Goal: Transaction & Acquisition: Purchase product/service

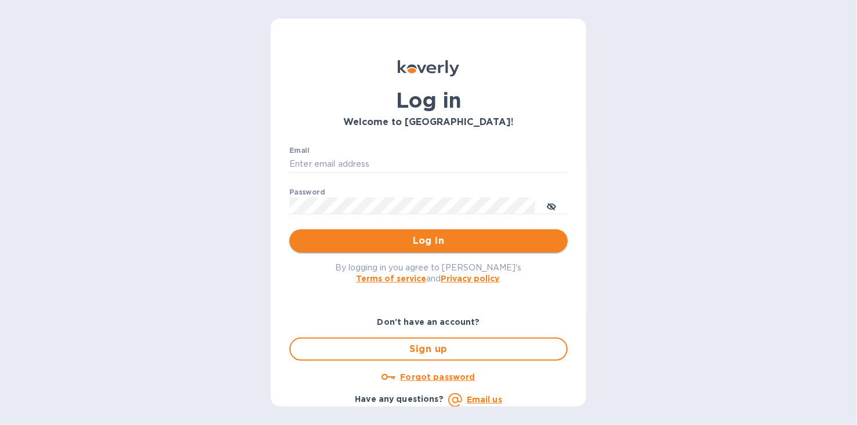
type input "[EMAIL_ADDRESS][DOMAIN_NAME]"
click at [415, 241] on span "Log in" at bounding box center [428, 241] width 260 height 14
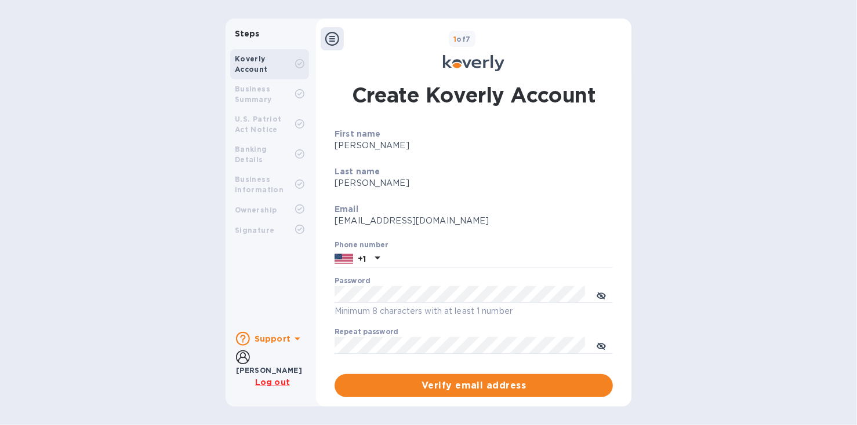
click at [245, 94] on div "Business Summary" at bounding box center [265, 94] width 60 height 21
click at [269, 242] on div "Koverly Account Business Summary U.S. Patriot Act Notice Banking Details Busine…" at bounding box center [269, 184] width 88 height 278
click at [330, 43] on icon at bounding box center [332, 39] width 14 height 14
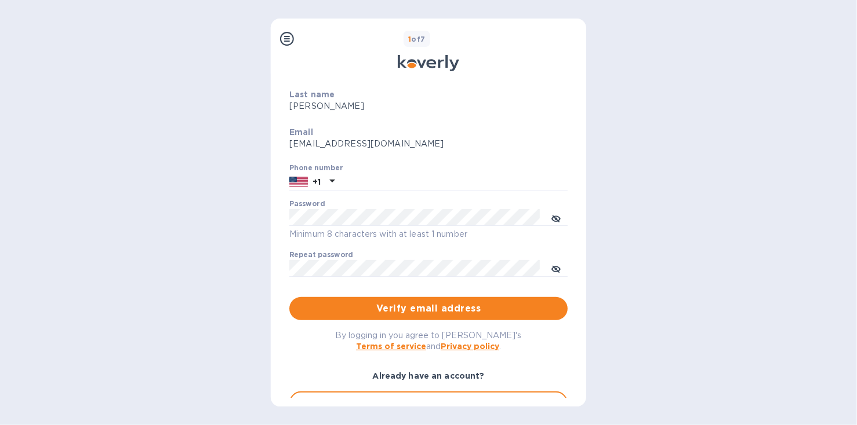
scroll to position [133, 0]
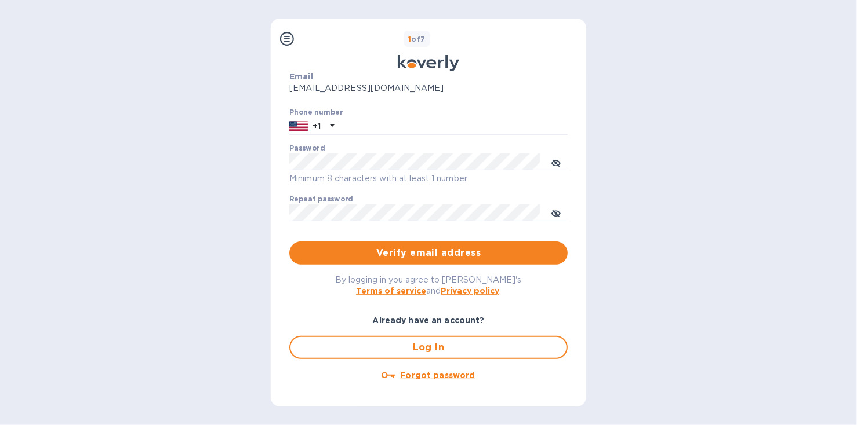
click at [384, 374] on icon at bounding box center [388, 376] width 14 height 14
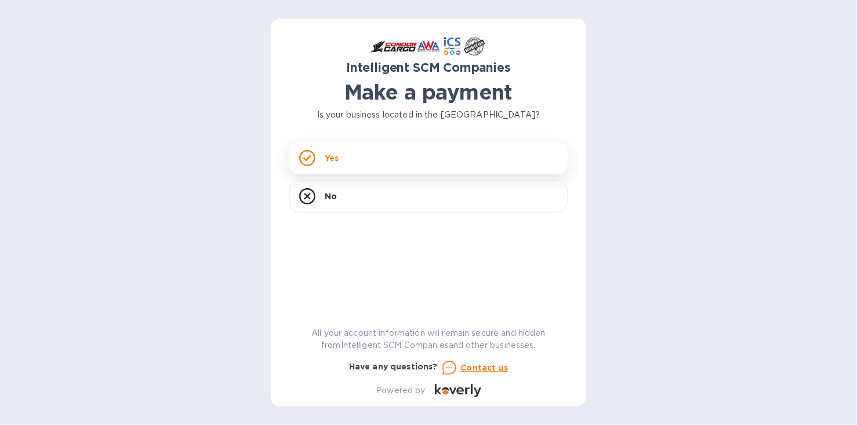
click at [342, 155] on div "Yes" at bounding box center [428, 158] width 278 height 32
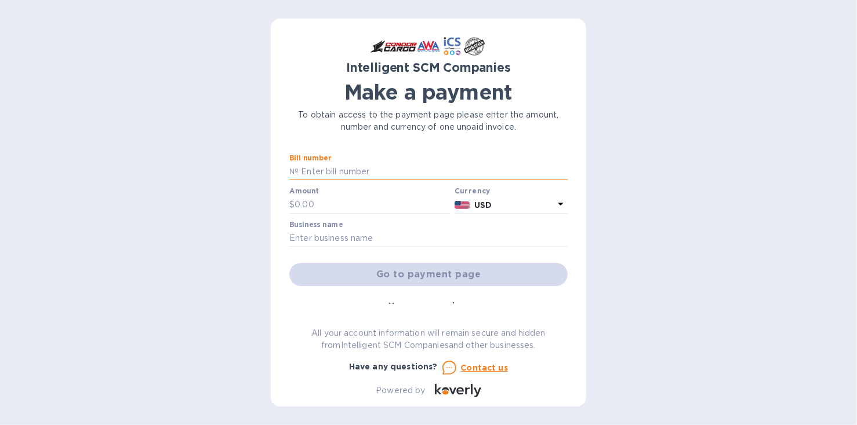
click at [336, 169] on input "text" at bounding box center [432, 171] width 269 height 17
type input "s00503813"
click at [320, 204] on input "text" at bounding box center [371, 204] width 155 height 17
type input "115"
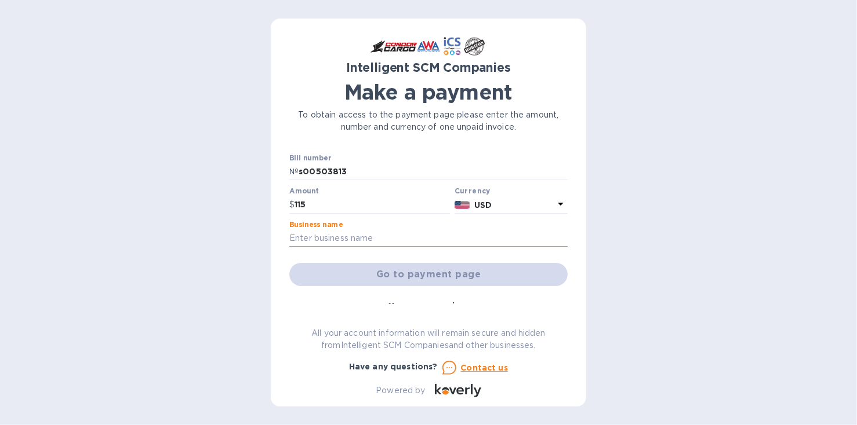
click at [380, 234] on input "text" at bounding box center [428, 238] width 278 height 17
type input "Ahtna Environmental Inc"
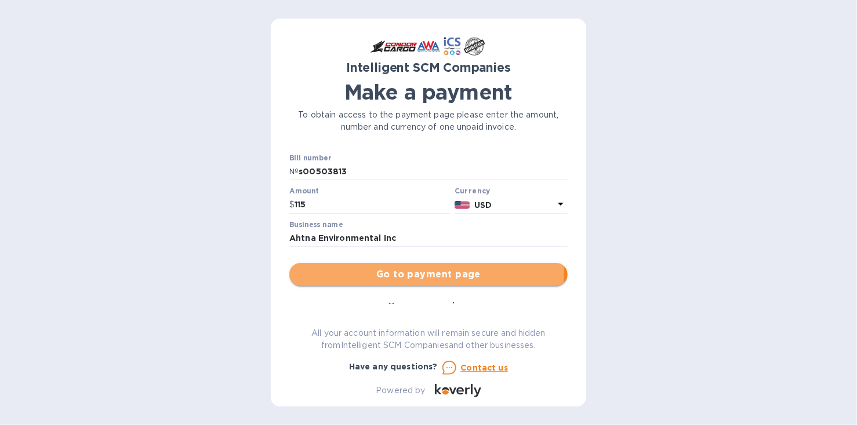
click at [413, 274] on span "Go to payment page" at bounding box center [428, 275] width 260 height 14
